Goal: Task Accomplishment & Management: Manage account settings

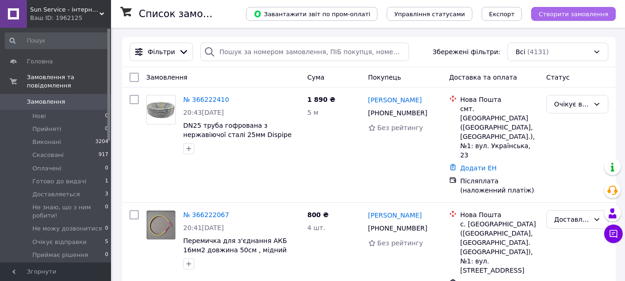
click at [585, 12] on span "Створити замовлення" at bounding box center [573, 14] width 70 height 7
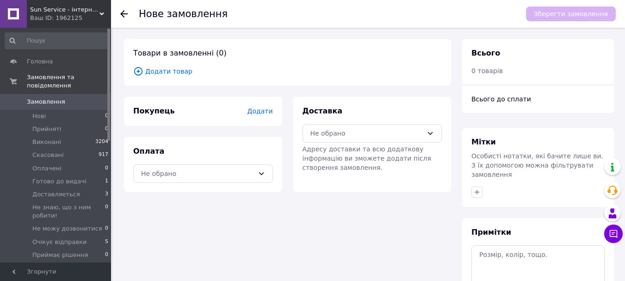
click at [174, 72] on span "Додати товар" at bounding box center [287, 71] width 308 height 10
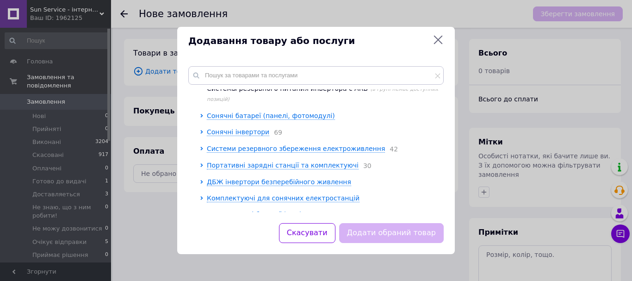
scroll to position [56, 0]
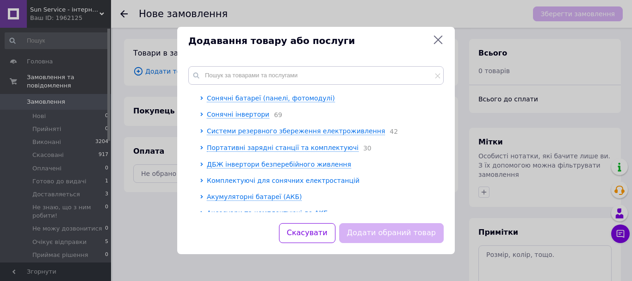
click at [285, 177] on span "Комплектуючі для сонячних електростанцій" at bounding box center [283, 180] width 153 height 7
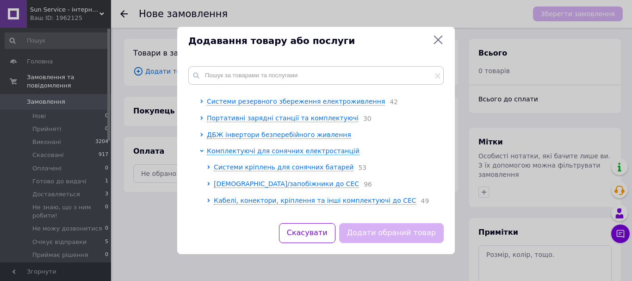
scroll to position [117, 0]
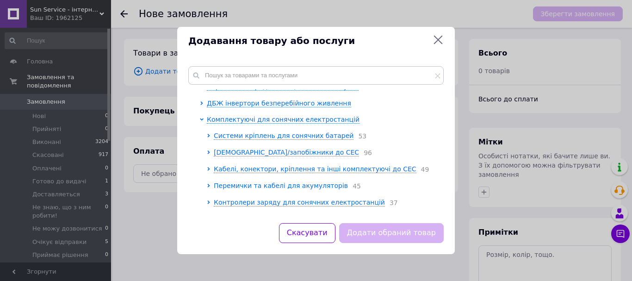
click at [304, 182] on span "Перемички та кабелі для акумуляторів" at bounding box center [281, 185] width 134 height 7
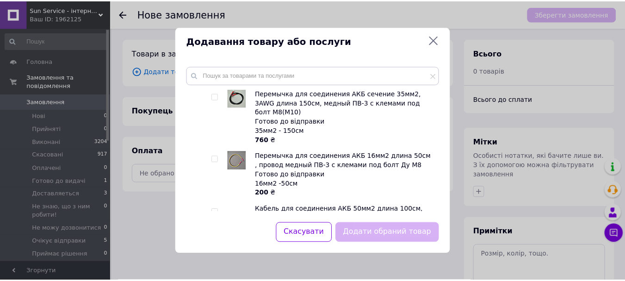
scroll to position [1715, 0]
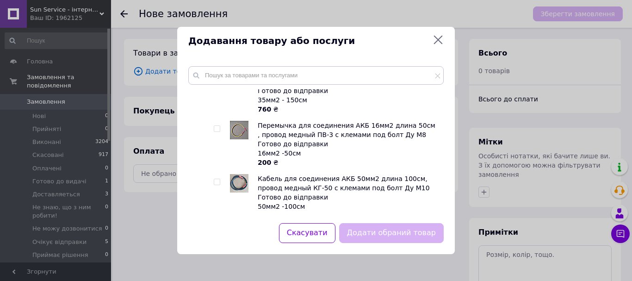
click at [216, 232] on input "checkbox" at bounding box center [217, 235] width 6 height 6
checkbox input "true"
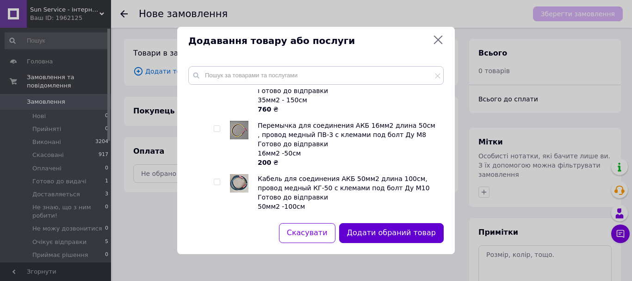
click at [362, 230] on button "Додати обраний товар" at bounding box center [391, 233] width 104 height 20
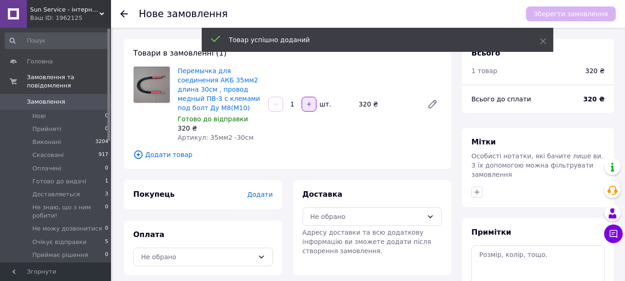
click at [311, 103] on icon "button" at bounding box center [309, 104] width 6 height 6
type input "2"
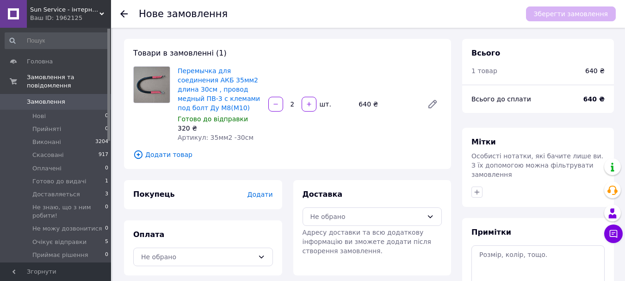
click at [268, 194] on span "Додати" at bounding box center [259, 193] width 25 height 7
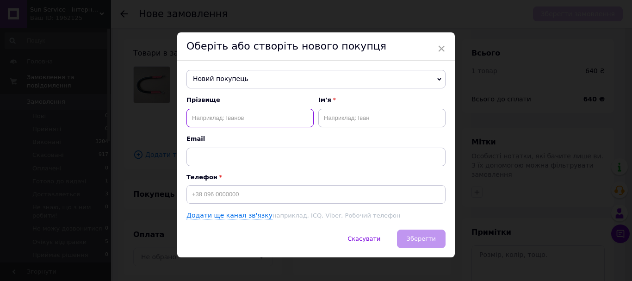
click at [236, 114] on input "text" at bounding box center [249, 118] width 127 height 18
type input "[PERSON_NAME]"
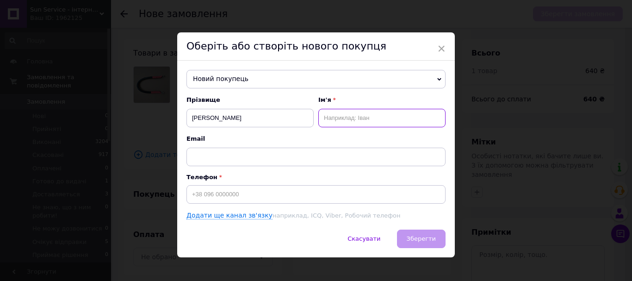
click at [324, 116] on input "text" at bounding box center [381, 118] width 127 height 18
type input "[PERSON_NAME]"
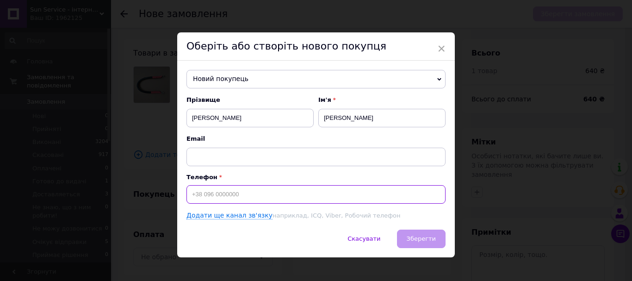
click at [219, 190] on input at bounding box center [315, 194] width 259 height 18
type input "[PHONE_NUMBER]"
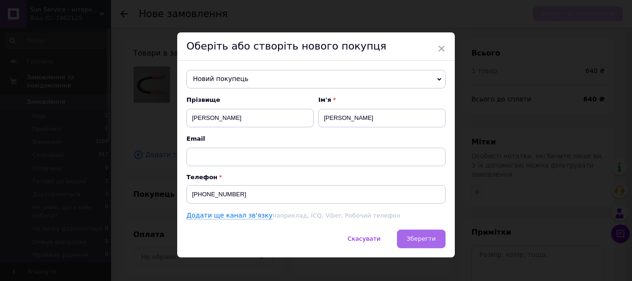
click at [409, 246] on button "Зберегти" at bounding box center [421, 238] width 49 height 18
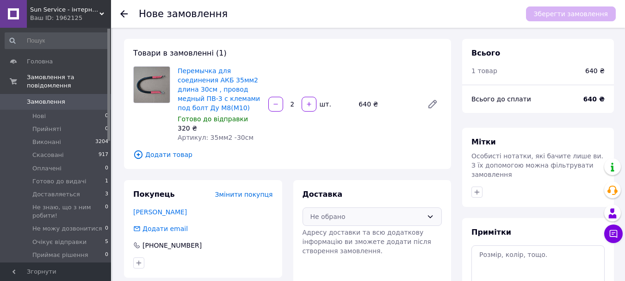
click at [430, 215] on icon at bounding box center [429, 216] width 7 height 7
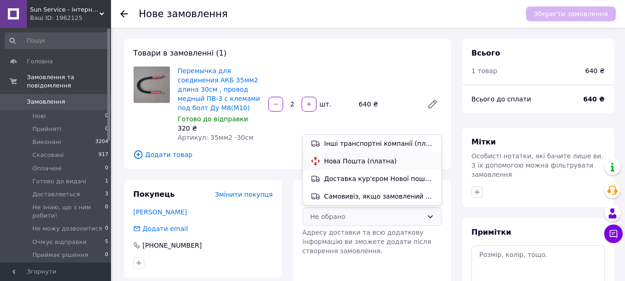
click at [375, 157] on span "Нова Пошта (платна)" at bounding box center [379, 160] width 110 height 9
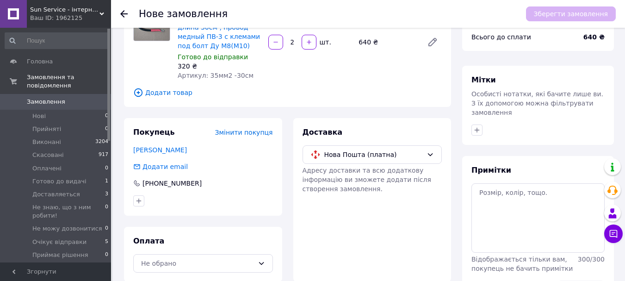
scroll to position [91, 0]
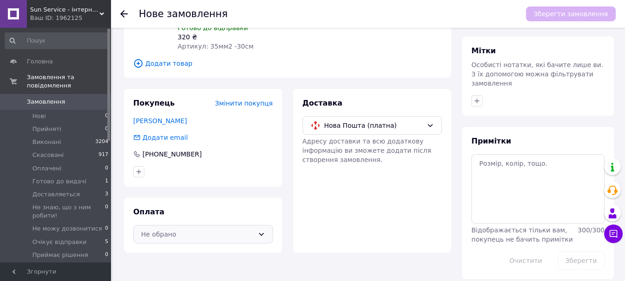
click at [260, 237] on icon at bounding box center [261, 233] width 7 height 7
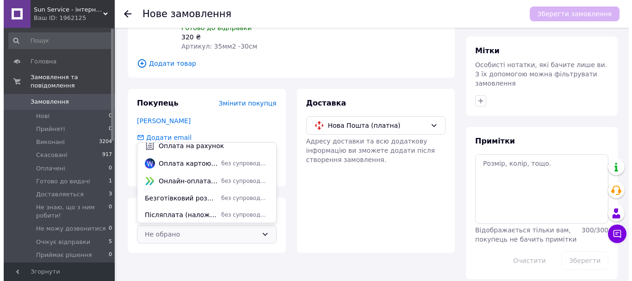
scroll to position [58, 0]
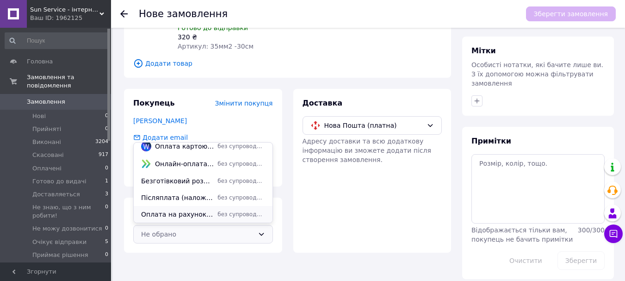
click at [181, 215] on span "Оплата на рахунок/IBAN продавця без ПДВ." at bounding box center [177, 213] width 73 height 9
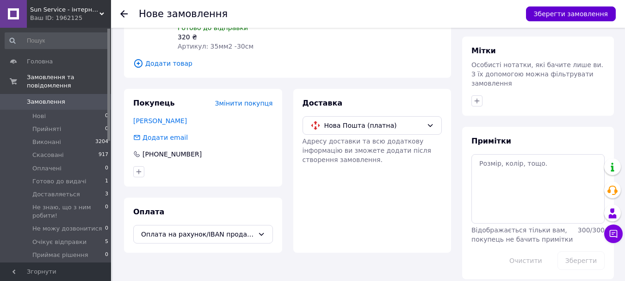
click at [583, 17] on button "Зберегти замовлення" at bounding box center [571, 13] width 90 height 15
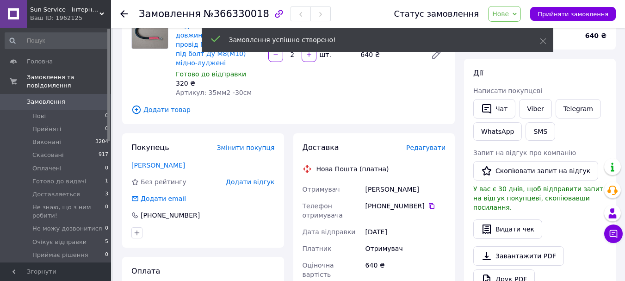
click at [432, 144] on span "Редагувати" at bounding box center [425, 147] width 39 height 7
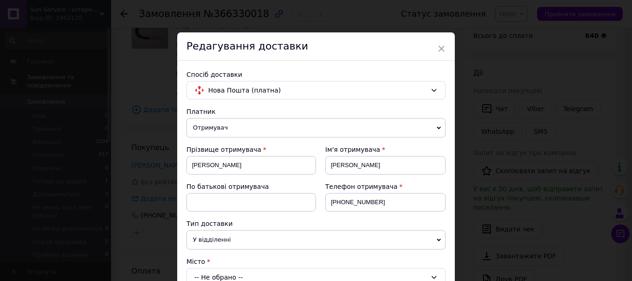
click at [217, 274] on div "-- Не обрано --" at bounding box center [315, 277] width 259 height 18
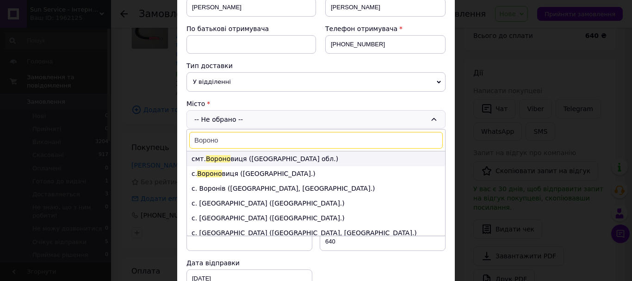
type input "Вороно"
click at [235, 157] on li "смт. [GEOGRAPHIC_DATA] виця ([GEOGRAPHIC_DATA] обл.)" at bounding box center [316, 158] width 258 height 15
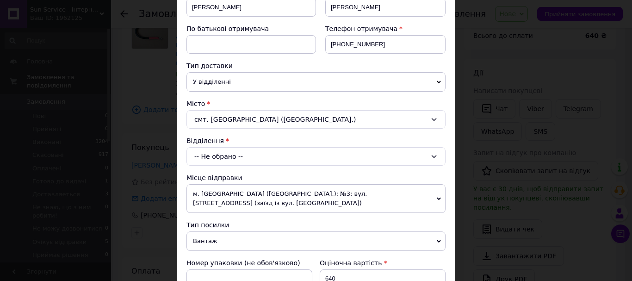
click at [235, 157] on div "-- Не обрано --" at bounding box center [315, 156] width 259 height 18
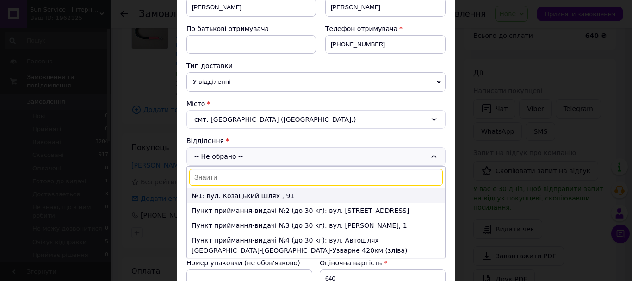
click at [225, 195] on li "№1: вул. Козацький Шлях , 91" at bounding box center [316, 195] width 258 height 15
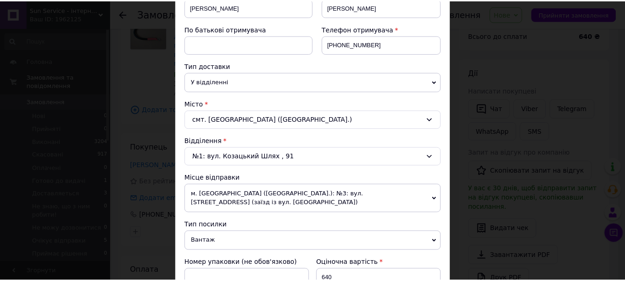
scroll to position [350, 0]
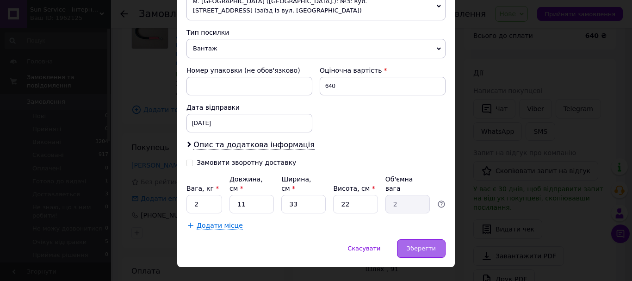
click at [435, 239] on div "Зберегти" at bounding box center [421, 248] width 49 height 18
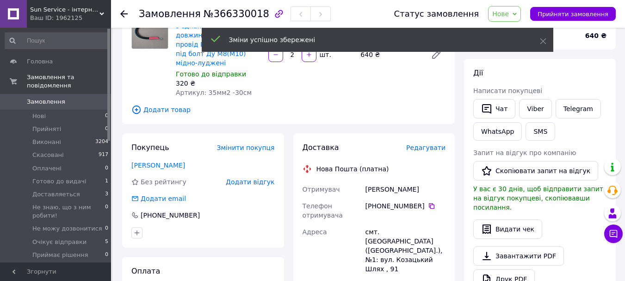
click at [516, 14] on icon at bounding box center [514, 13] width 4 height 3
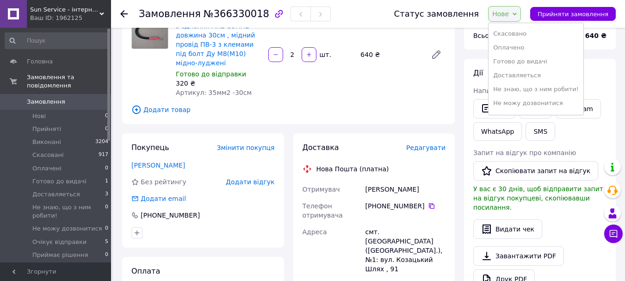
scroll to position [40, 0]
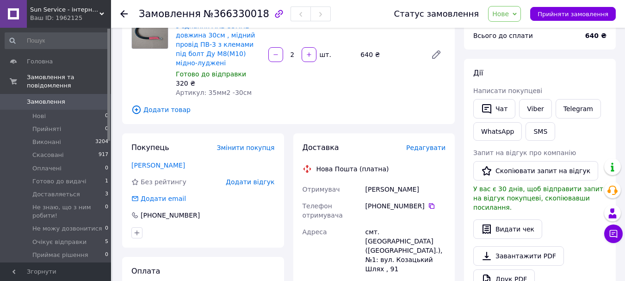
drag, startPoint x: 588, startPoint y: 80, endPoint x: 589, endPoint y: 89, distance: 9.3
click at [589, 89] on div "[PERSON_NAME] покупцеві   Чат Viber Telegram WhatsApp SMS Запит на відгук про к…" at bounding box center [539, 190] width 133 height 244
click at [521, 13] on span "Нове" at bounding box center [504, 14] width 33 height 16
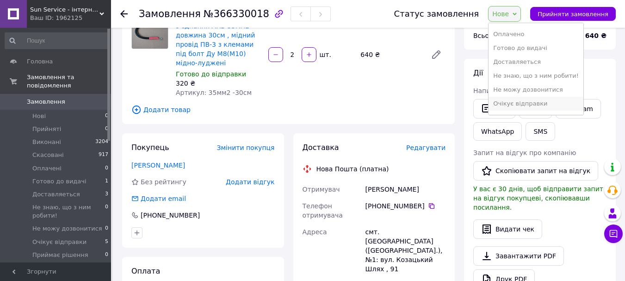
click at [534, 104] on li "Очікує відправки" at bounding box center [535, 104] width 95 height 14
